Goal: Task Accomplishment & Management: Use online tool/utility

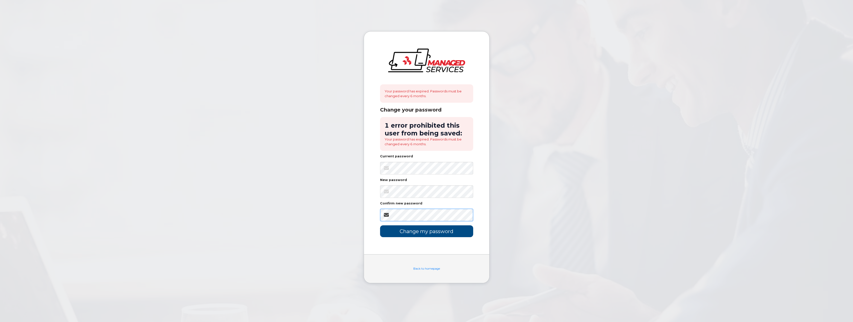
scroll to position [0, 11]
click at [440, 233] on input "Change my password" at bounding box center [426, 231] width 93 height 12
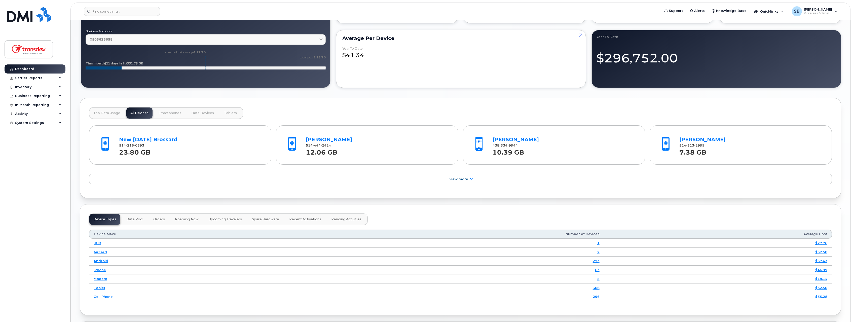
scroll to position [462, 0]
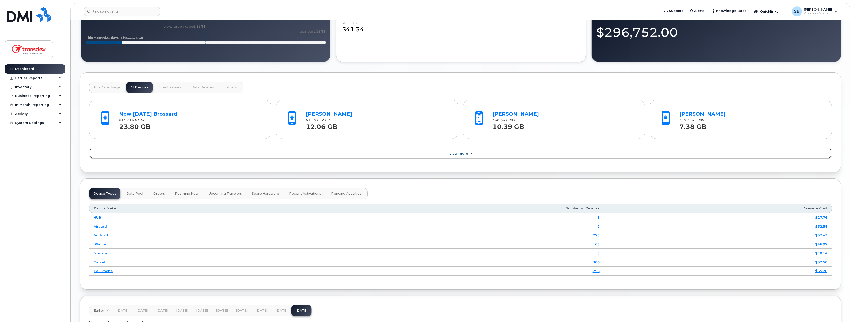
click at [464, 154] on span "View More" at bounding box center [459, 154] width 19 height 4
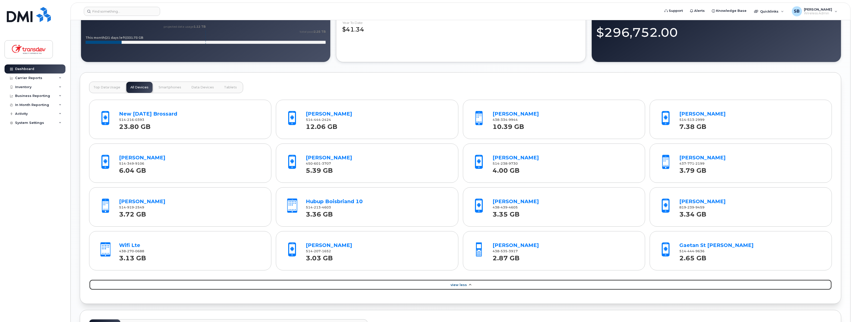
click at [462, 286] on span "View Less" at bounding box center [459, 285] width 16 height 4
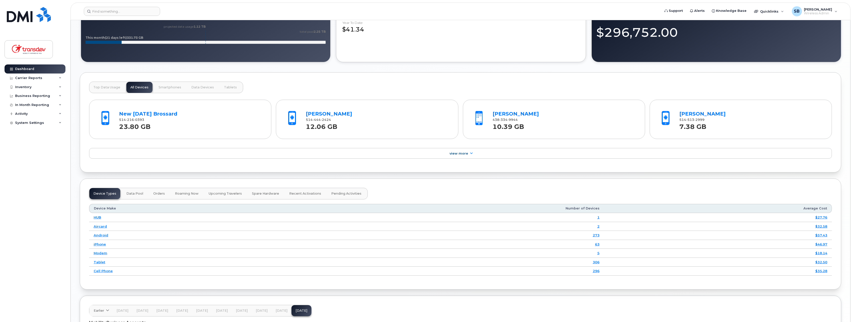
click at [165, 88] on span "Smartphones" at bounding box center [170, 87] width 23 height 4
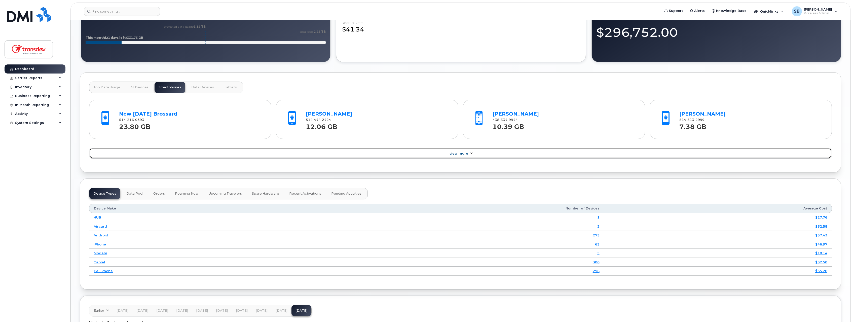
click at [463, 155] on span "View More" at bounding box center [459, 154] width 19 height 4
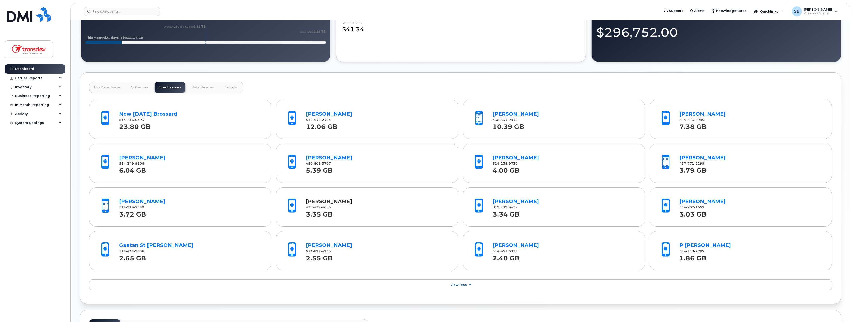
click at [325, 204] on link "Franck Fokem" at bounding box center [329, 201] width 46 height 6
click at [139, 159] on link "[PERSON_NAME]" at bounding box center [142, 158] width 46 height 6
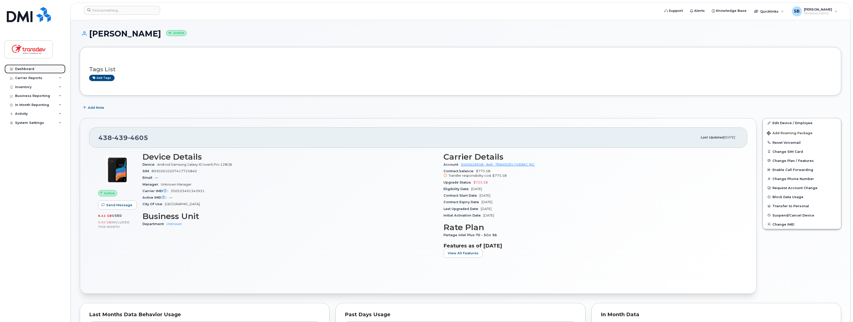
click at [30, 69] on div "Dashboard" at bounding box center [24, 69] width 19 height 4
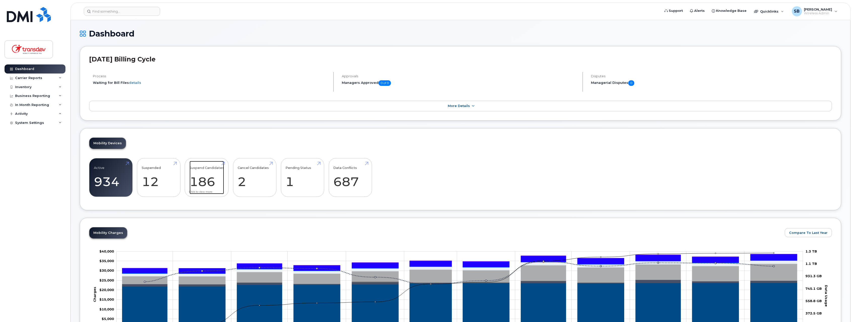
click at [209, 176] on link "Suspend Candidates 186" at bounding box center [207, 177] width 34 height 33
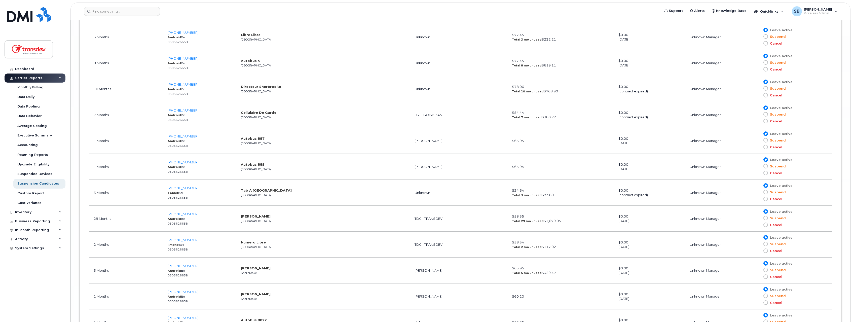
scroll to position [4883, 0]
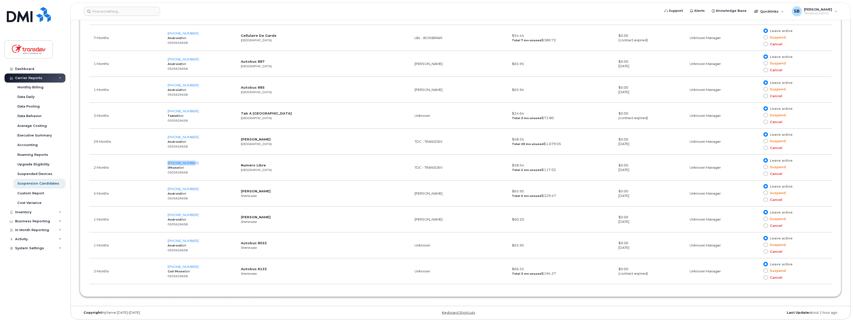
drag, startPoint x: 201, startPoint y: 163, endPoint x: 167, endPoint y: 164, distance: 33.8
click at [167, 164] on td "647-381-8475 iPhone Bell 0505626658" at bounding box center [199, 168] width 73 height 26
click at [226, 165] on td "647-381-8475 iPhone Bell 0505626658" at bounding box center [199, 168] width 73 height 26
drag, startPoint x: 197, startPoint y: 162, endPoint x: 170, endPoint y: 163, distance: 26.7
click at [170, 163] on td "647-381-8475 iPhone Bell 0505626658" at bounding box center [199, 168] width 73 height 26
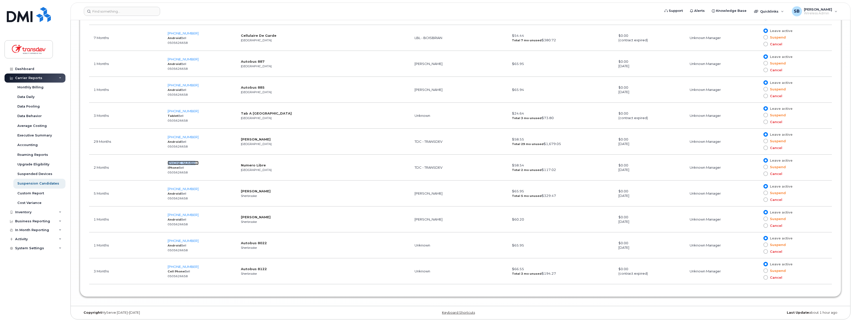
copy span "647-381-8475"
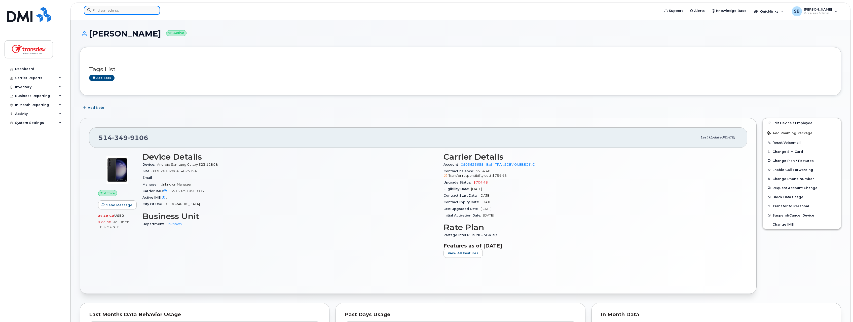
click at [112, 10] on input at bounding box center [122, 10] width 76 height 9
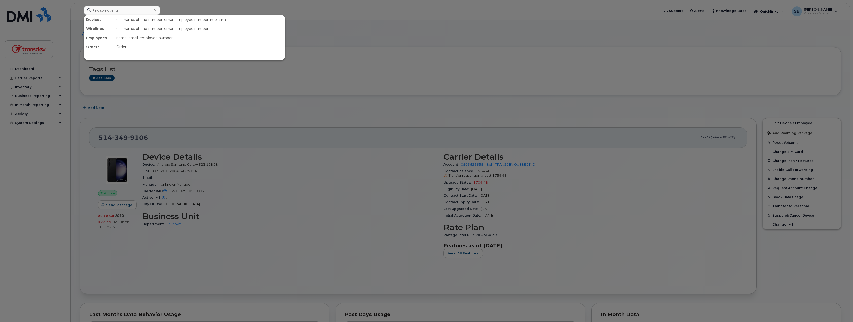
click at [552, 33] on div at bounding box center [426, 161] width 853 height 322
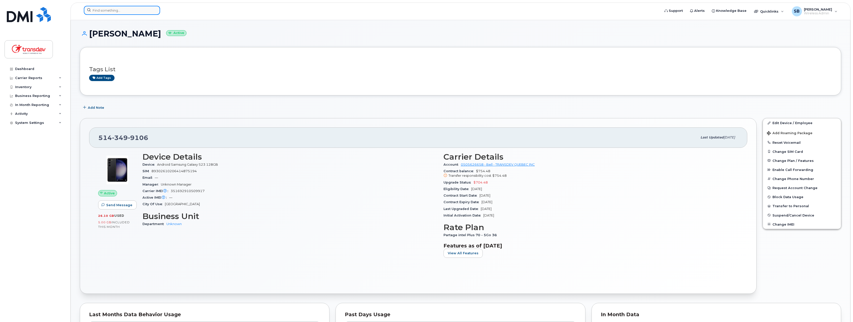
click at [126, 13] on input at bounding box center [122, 10] width 76 height 9
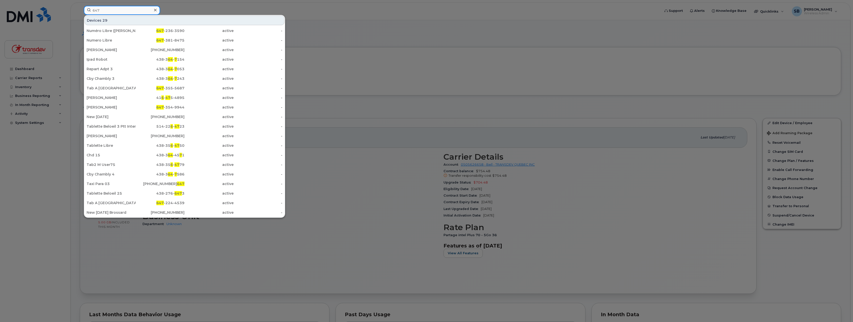
type input "647"
click at [173, 41] on div "647 -381-8475" at bounding box center [160, 40] width 49 height 5
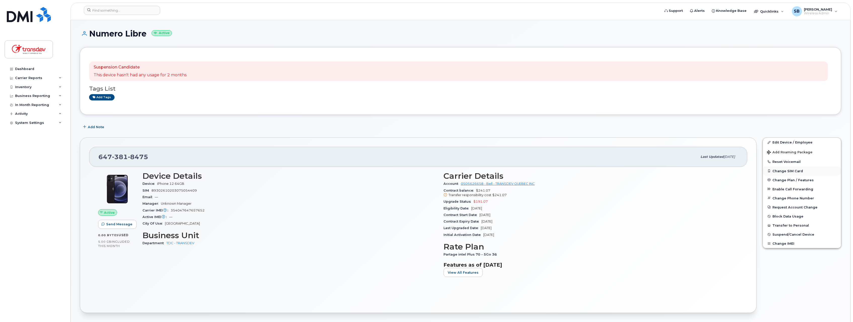
click at [794, 169] on button "Change SIM Card" at bounding box center [802, 170] width 78 height 9
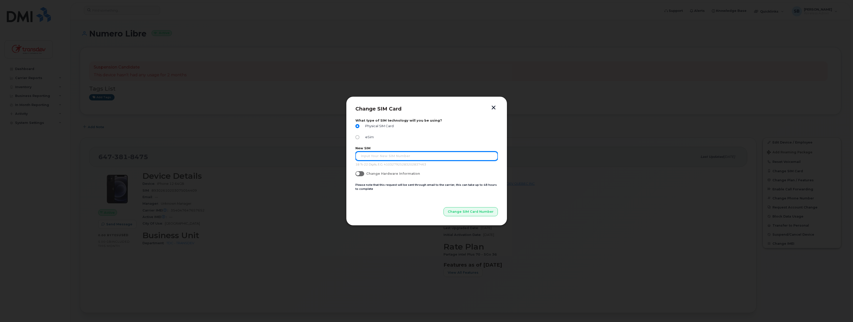
click at [414, 158] on input "text" at bounding box center [426, 156] width 142 height 9
type input "89302610207711232147"
drag, startPoint x: 475, startPoint y: 211, endPoint x: 425, endPoint y: 155, distance: 75.1
click at [428, 152] on form "What type of SIM technology will you be using? Physical SIM Card eSim New SIM 8…" at bounding box center [426, 168] width 142 height 98
drag, startPoint x: 424, startPoint y: 156, endPoint x: 350, endPoint y: 157, distance: 74.0
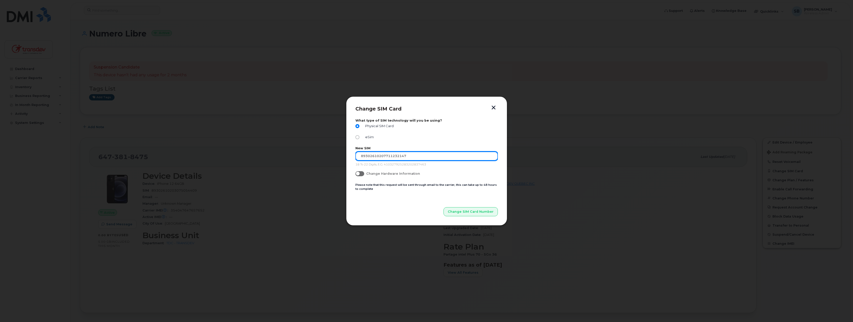
click at [355, 157] on input "89302610207711232147" at bounding box center [426, 156] width 142 height 9
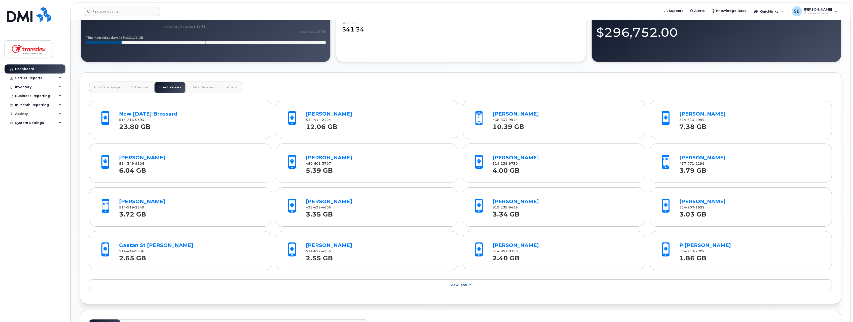
scroll to position [462, 0]
click at [34, 67] on link "Dashboard" at bounding box center [35, 68] width 61 height 9
